Goal: Task Accomplishment & Management: Manage account settings

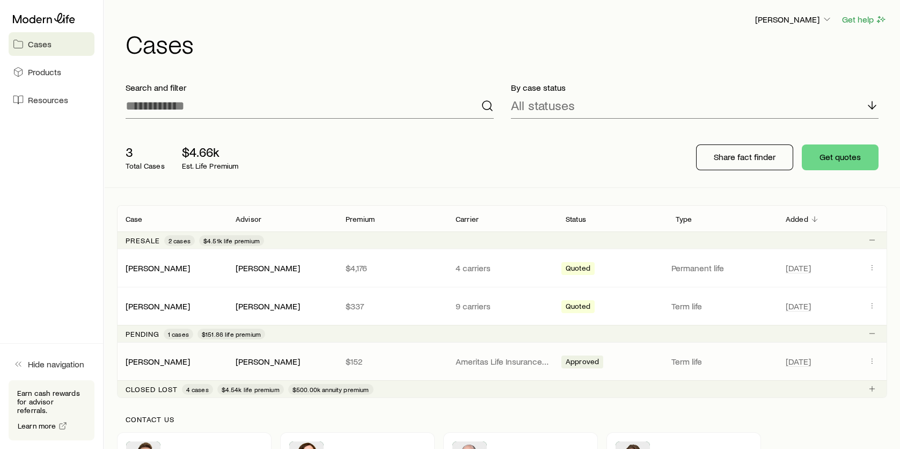
click at [499, 364] on p "Ameritas Life Insurance Corp. (Ameritas)" at bounding box center [501, 361] width 93 height 11
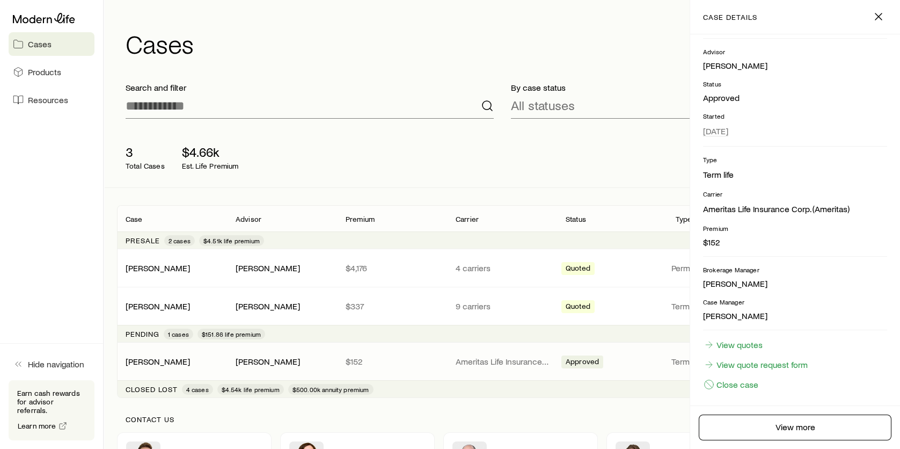
scroll to position [64, 0]
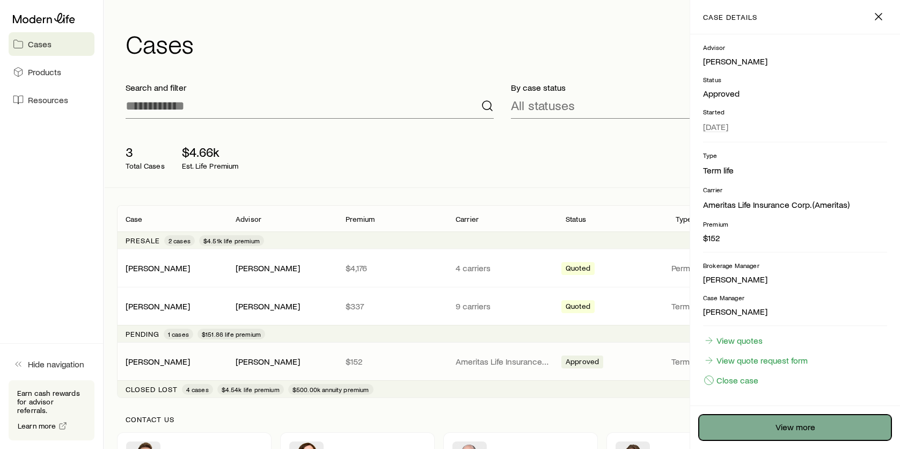
click at [776, 436] on link "View more" at bounding box center [795, 427] width 193 height 26
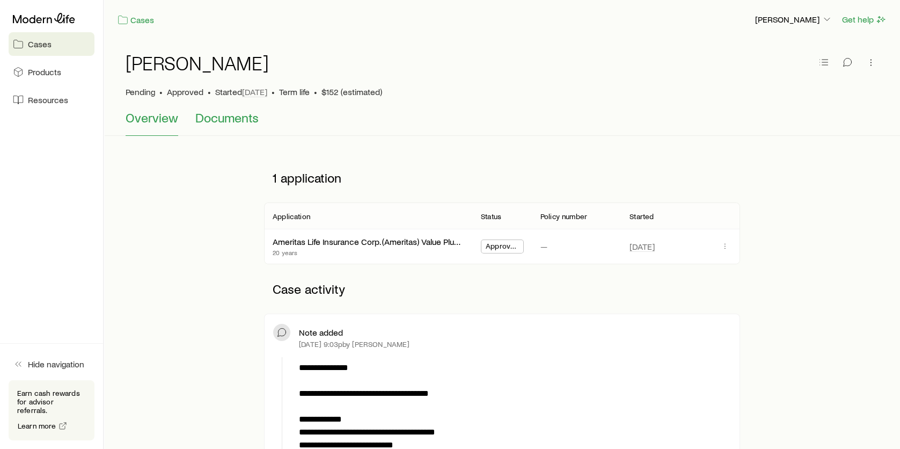
click at [225, 119] on span "Documents" at bounding box center [226, 117] width 63 height 15
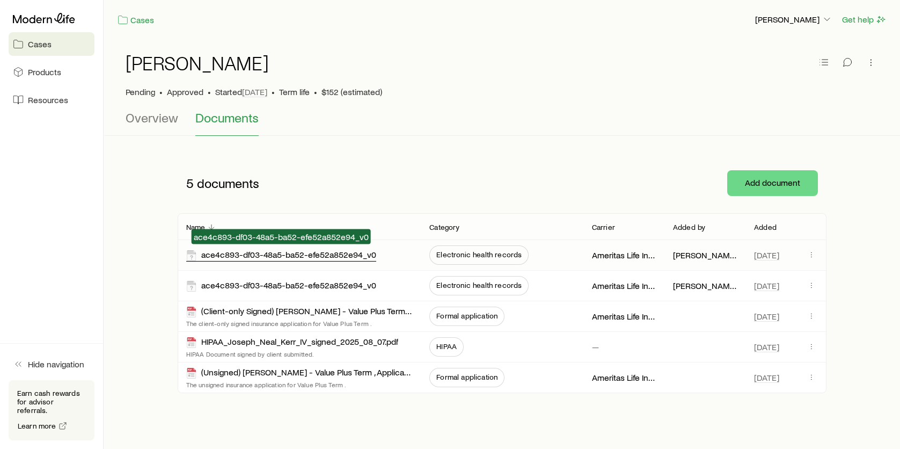
click at [290, 258] on div "ace4c893-df03-48a5-ba52-efe52a852e94_v0" at bounding box center [281, 255] width 190 height 12
